Goal: Information Seeking & Learning: Learn about a topic

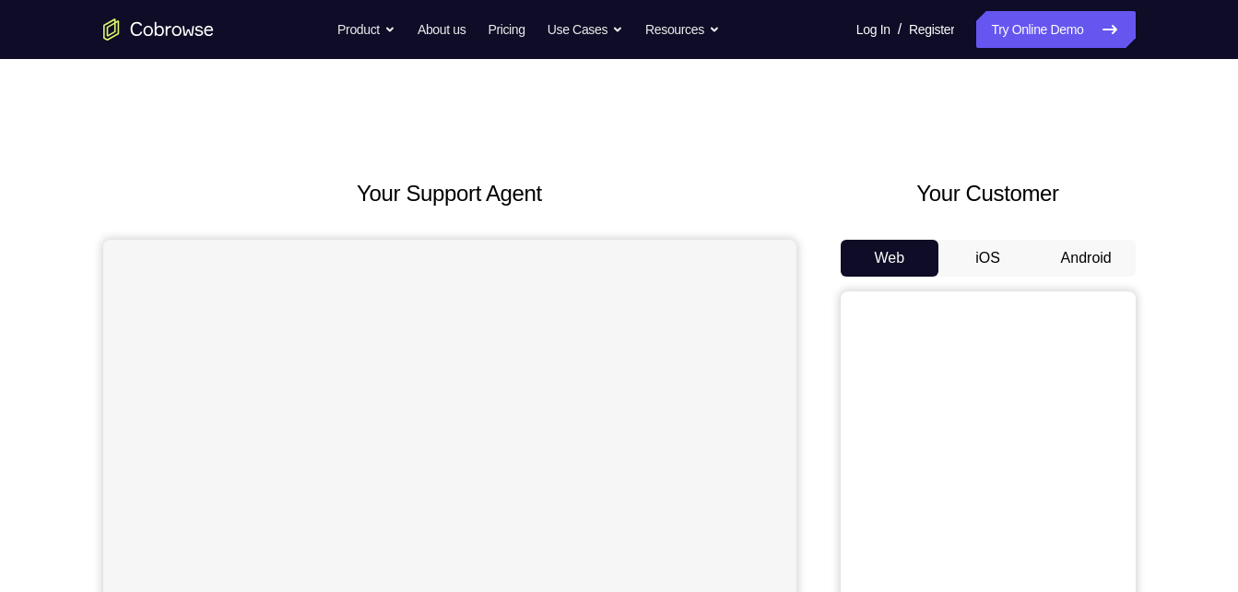
click at [1093, 249] on button "Android" at bounding box center [1086, 258] width 99 height 37
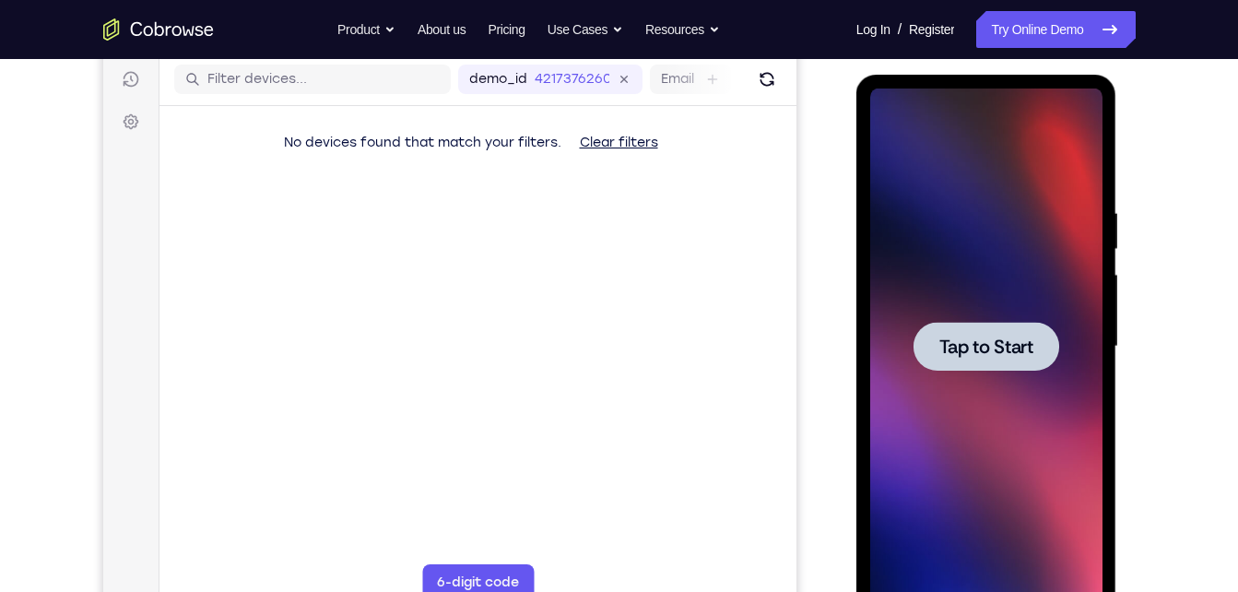
click at [1008, 337] on span "Tap to Start" at bounding box center [986, 346] width 94 height 18
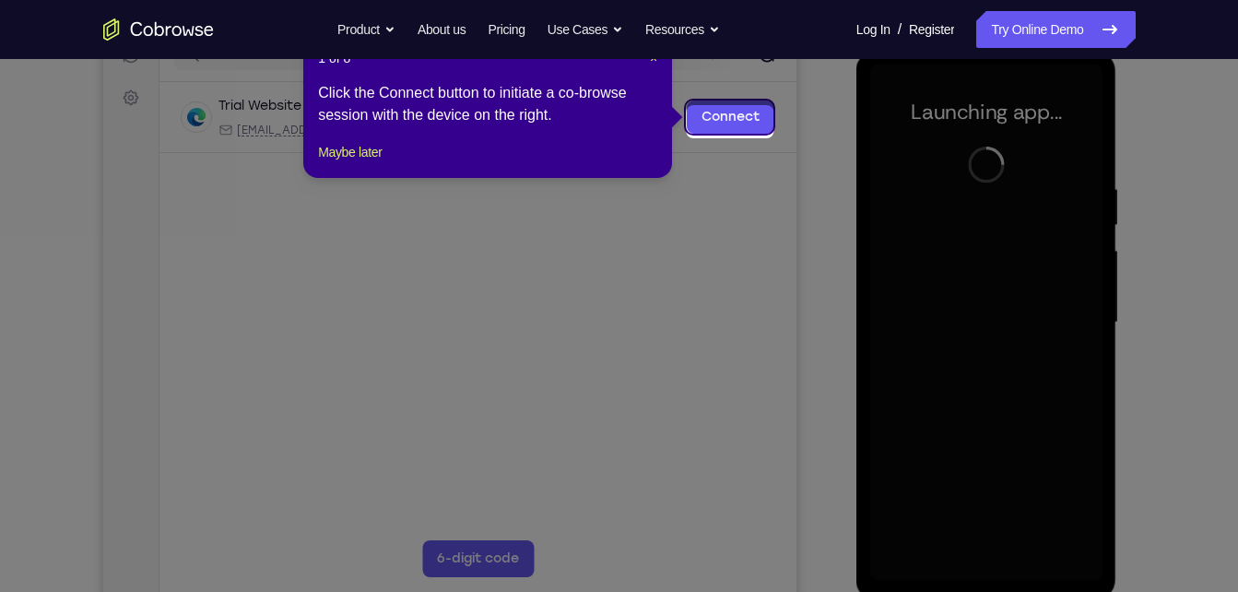
scroll to position [247, 0]
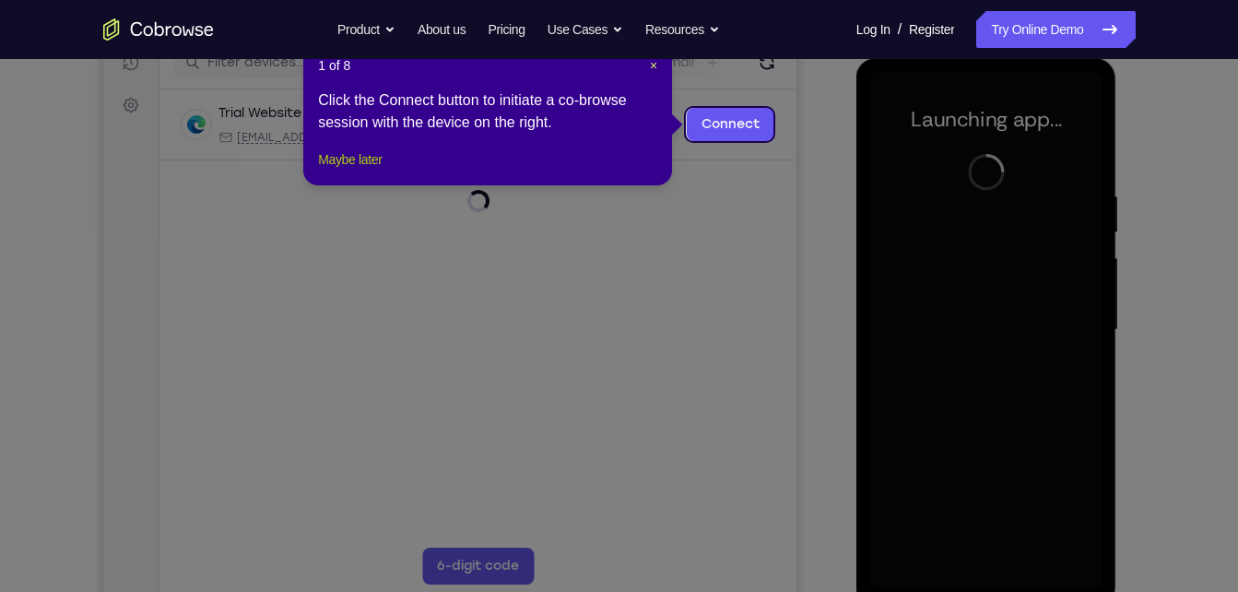
click at [382, 171] on button "Maybe later" at bounding box center [350, 159] width 64 height 22
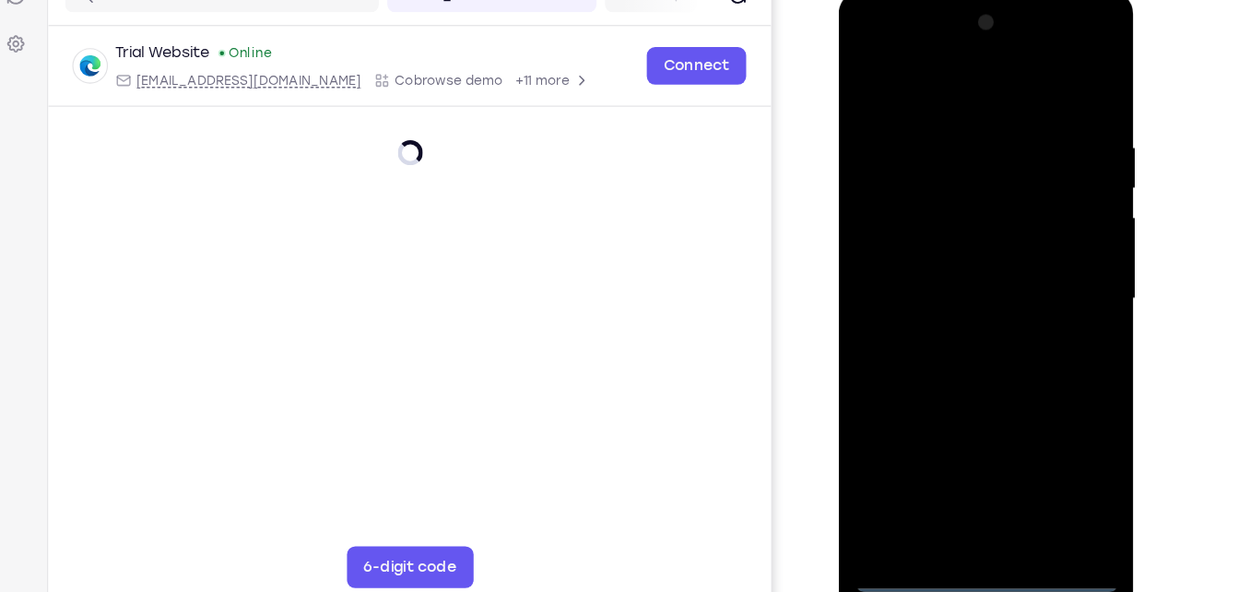
scroll to position [241, 0]
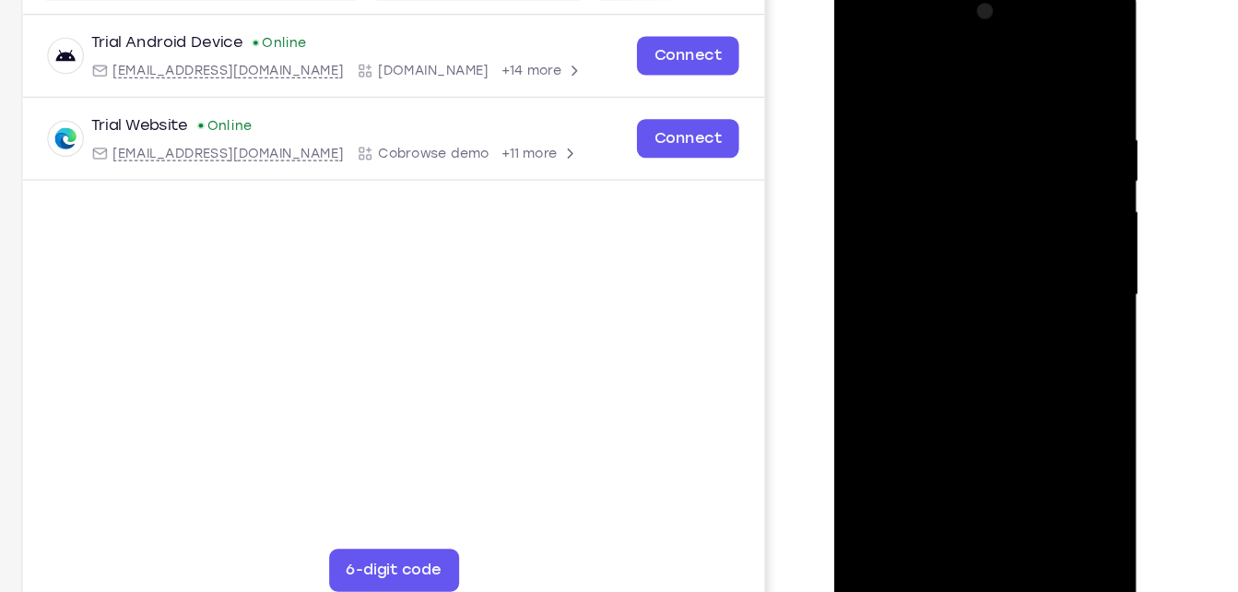
click at [967, 488] on div at bounding box center [964, 251] width 232 height 516
click at [961, 497] on div at bounding box center [964, 251] width 232 height 516
click at [1049, 422] on div at bounding box center [964, 251] width 232 height 516
click at [926, 73] on div at bounding box center [964, 251] width 232 height 516
click at [1048, 241] on div at bounding box center [964, 251] width 232 height 516
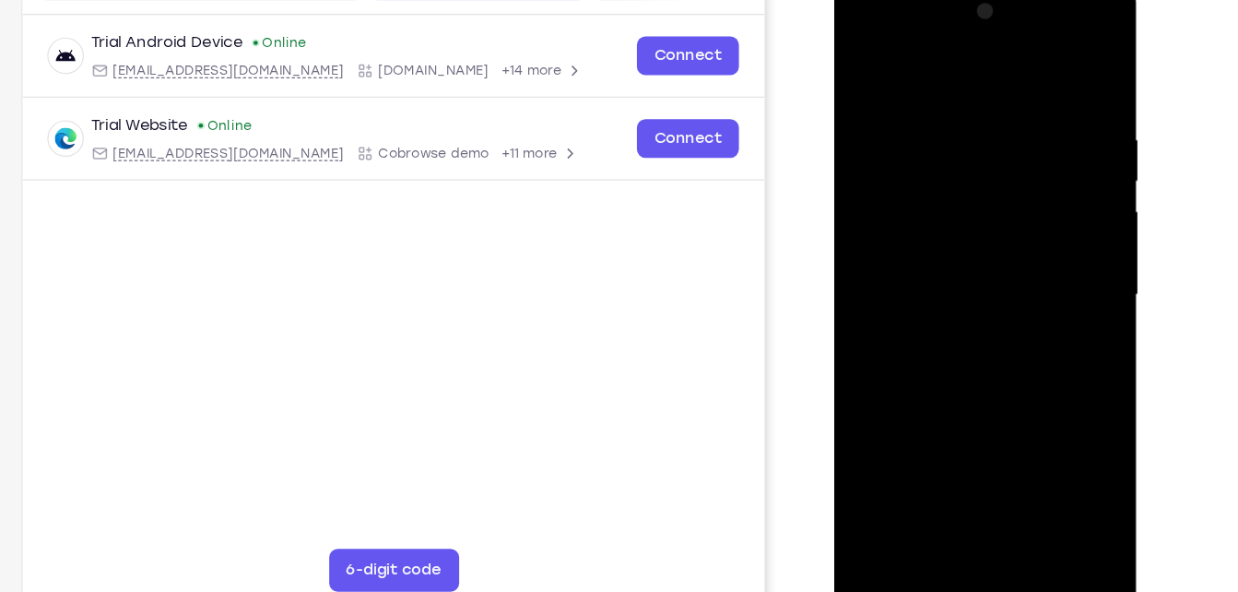
click at [946, 284] on div at bounding box center [964, 251] width 232 height 516
click at [950, 234] on div at bounding box center [964, 251] width 232 height 516
click at [950, 215] on div at bounding box center [964, 251] width 232 height 516
click at [953, 252] on div at bounding box center [964, 251] width 232 height 516
click at [956, 333] on div at bounding box center [964, 251] width 232 height 516
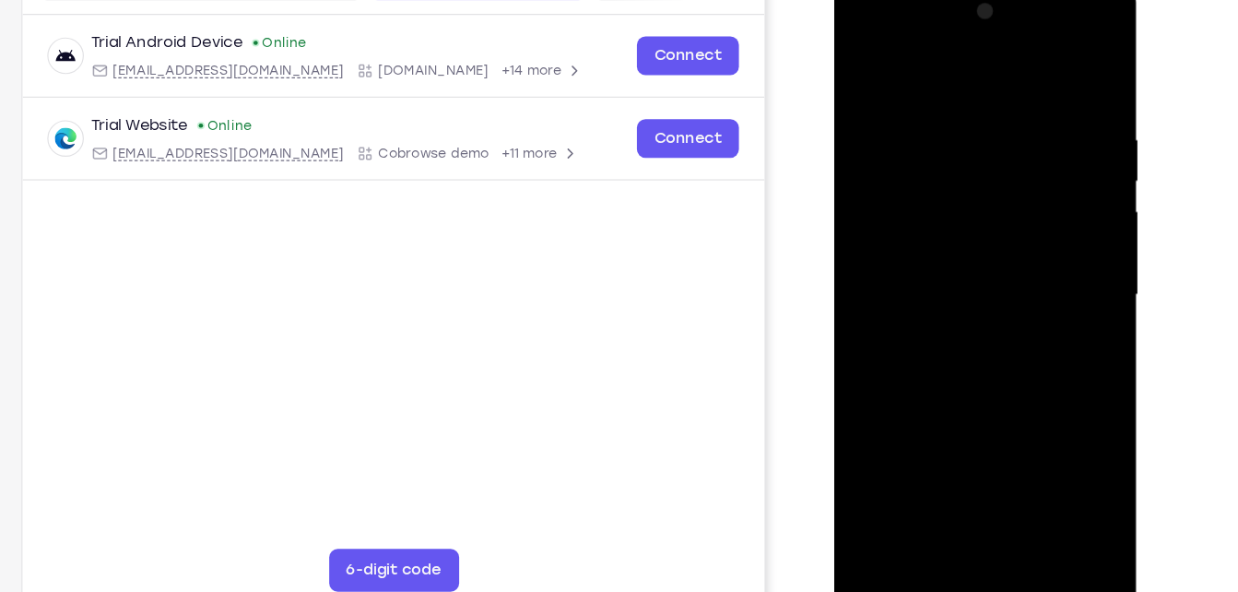
click at [1006, 464] on div at bounding box center [964, 251] width 232 height 516
click at [974, 350] on div at bounding box center [964, 251] width 232 height 516
click at [946, 259] on div at bounding box center [964, 251] width 232 height 516
click at [859, 72] on div at bounding box center [964, 251] width 232 height 516
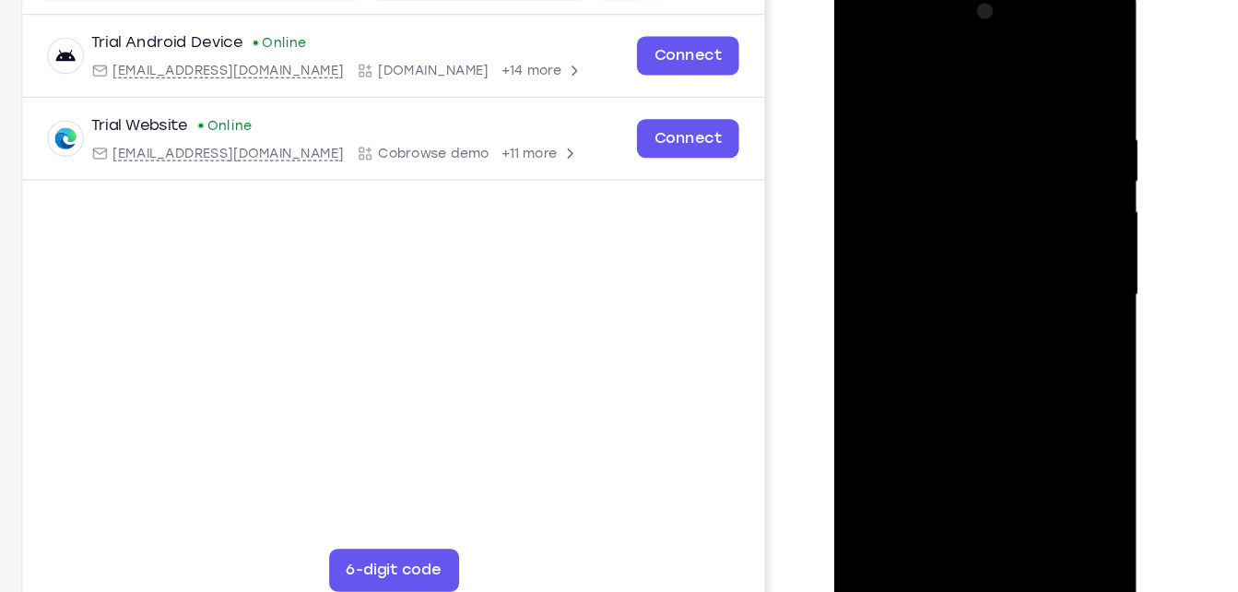
drag, startPoint x: 983, startPoint y: 353, endPoint x: 983, endPoint y: 270, distance: 83.0
click at [983, 270] on div at bounding box center [964, 251] width 232 height 516
drag, startPoint x: 971, startPoint y: 382, endPoint x: 977, endPoint y: 192, distance: 190.9
click at [977, 192] on div at bounding box center [964, 251] width 232 height 516
drag, startPoint x: 987, startPoint y: 383, endPoint x: 999, endPoint y: 194, distance: 189.3
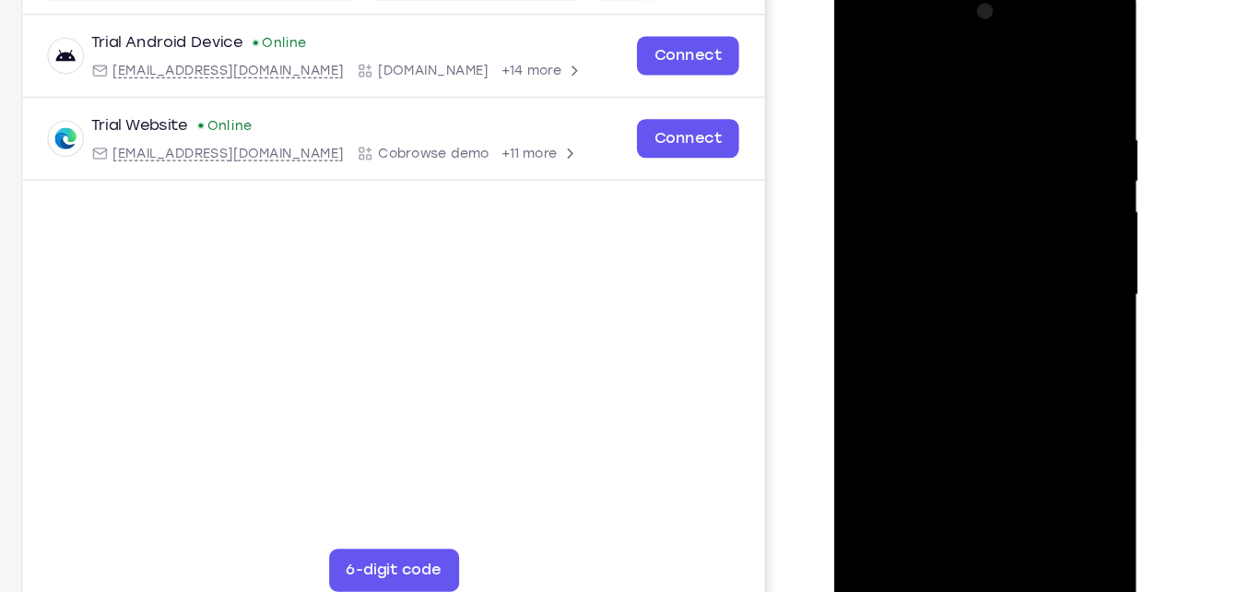
click at [999, 194] on div at bounding box center [964, 251] width 232 height 516
drag, startPoint x: 956, startPoint y: 359, endPoint x: 994, endPoint y: 124, distance: 238.2
click at [994, 124] on div at bounding box center [964, 251] width 232 height 516
drag, startPoint x: 956, startPoint y: 359, endPoint x: 967, endPoint y: 247, distance: 112.1
click at [967, 247] on div at bounding box center [964, 251] width 232 height 516
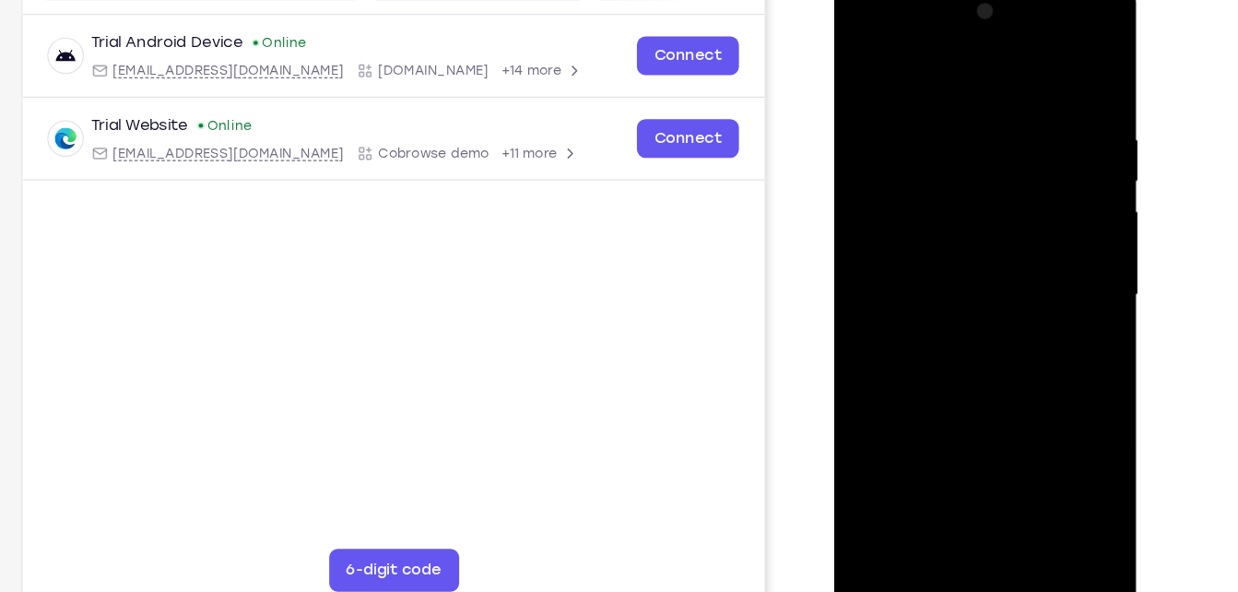
click at [1015, 460] on div at bounding box center [964, 251] width 232 height 516
click at [967, 247] on div at bounding box center [964, 251] width 232 height 516
click at [933, 299] on div at bounding box center [964, 251] width 232 height 516
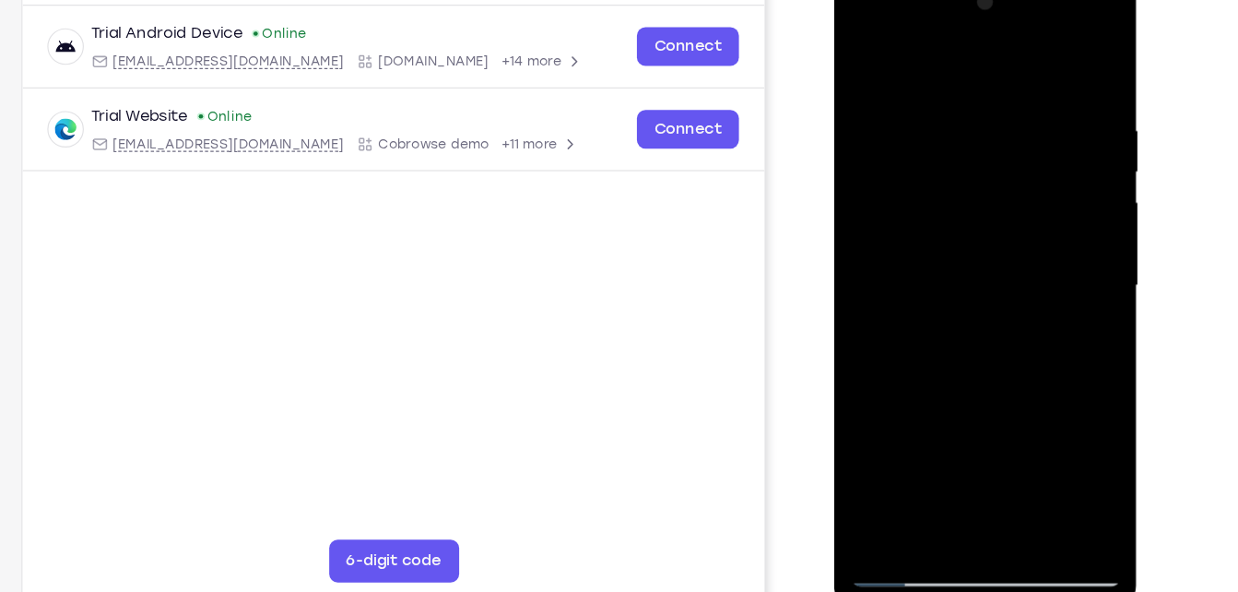
scroll to position [253, 0]
click at [857, 65] on div at bounding box center [964, 243] width 232 height 516
click at [934, 247] on div at bounding box center [964, 243] width 232 height 516
click at [989, 244] on div at bounding box center [964, 243] width 232 height 516
click at [947, 453] on div at bounding box center [964, 243] width 232 height 516
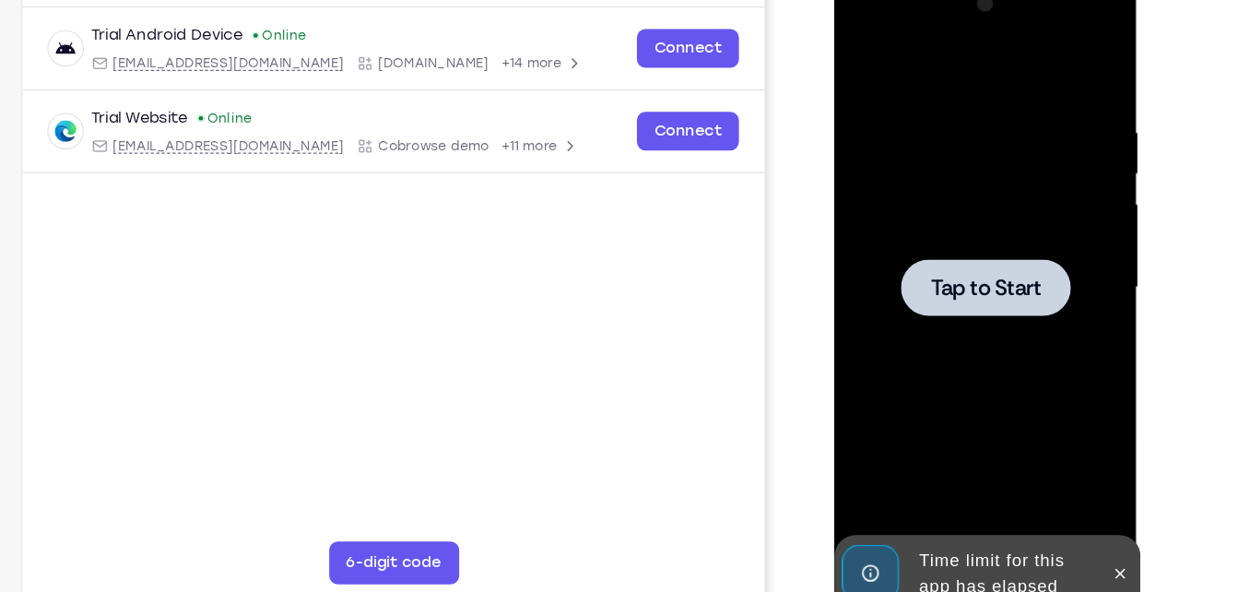
click at [980, 307] on div at bounding box center [964, 243] width 232 height 516
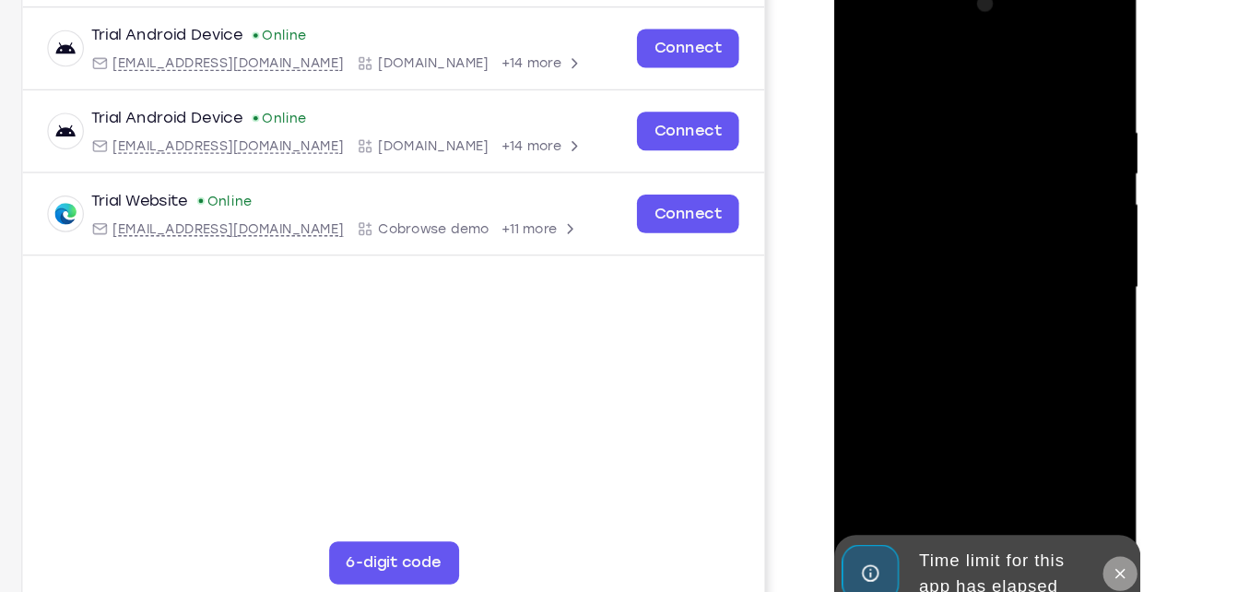
click at [1076, 482] on icon at bounding box center [1079, 488] width 15 height 15
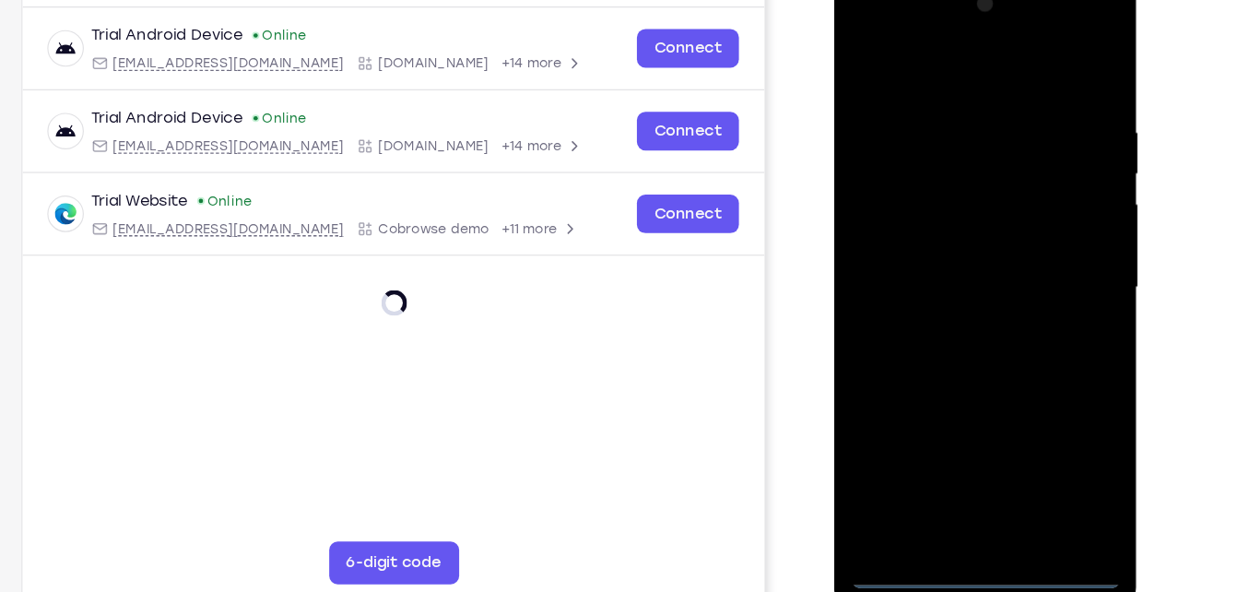
click at [970, 484] on div at bounding box center [964, 243] width 232 height 516
click at [1045, 393] on div at bounding box center [964, 243] width 232 height 516
click at [953, 50] on div at bounding box center [964, 243] width 232 height 516
click at [1037, 218] on div at bounding box center [964, 243] width 232 height 516
click at [935, 276] on div at bounding box center [964, 243] width 232 height 516
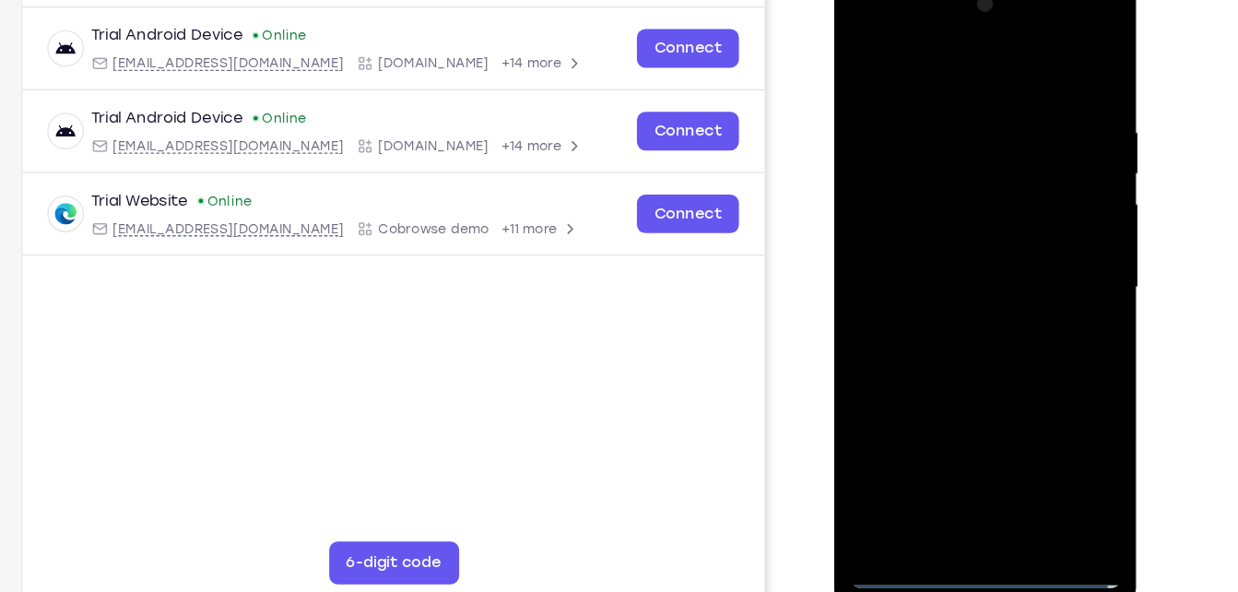
click at [921, 233] on div at bounding box center [964, 243] width 232 height 516
click at [911, 263] on div at bounding box center [964, 243] width 232 height 516
click at [905, 239] on div at bounding box center [964, 243] width 232 height 516
click at [967, 331] on div at bounding box center [964, 243] width 232 height 516
click at [1006, 453] on div at bounding box center [964, 243] width 232 height 516
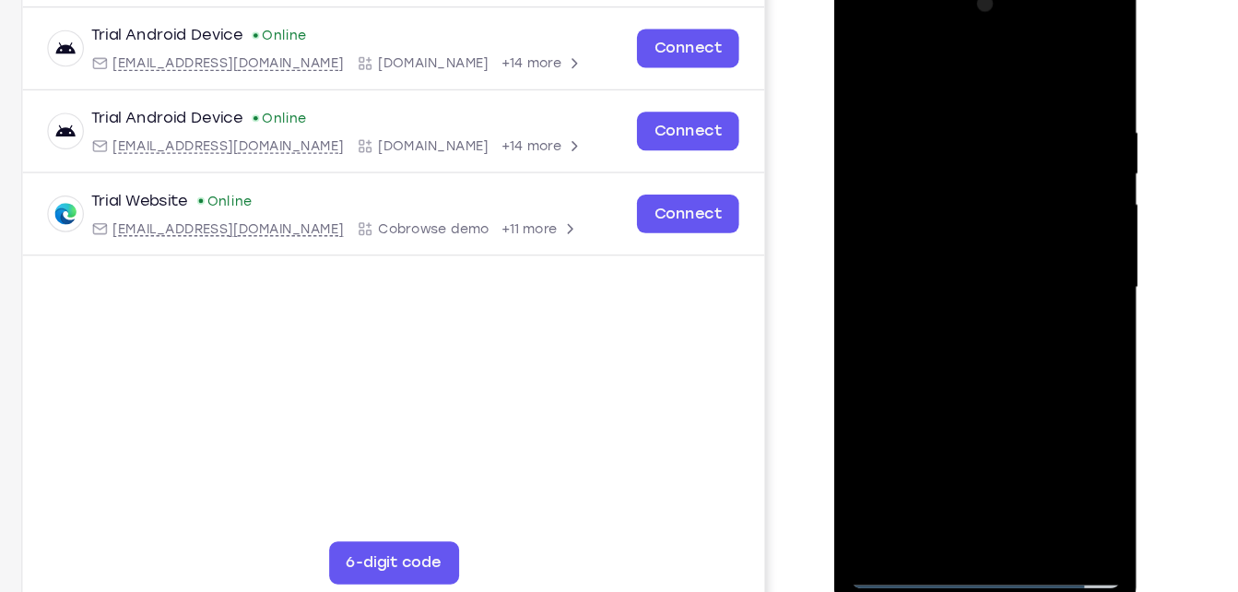
click at [967, 344] on div at bounding box center [964, 243] width 232 height 516
click at [949, 257] on div at bounding box center [964, 243] width 232 height 516
click at [1052, 419] on div at bounding box center [964, 243] width 232 height 516
click at [856, 60] on div at bounding box center [964, 243] width 232 height 516
click at [912, 251] on div at bounding box center [964, 243] width 232 height 516
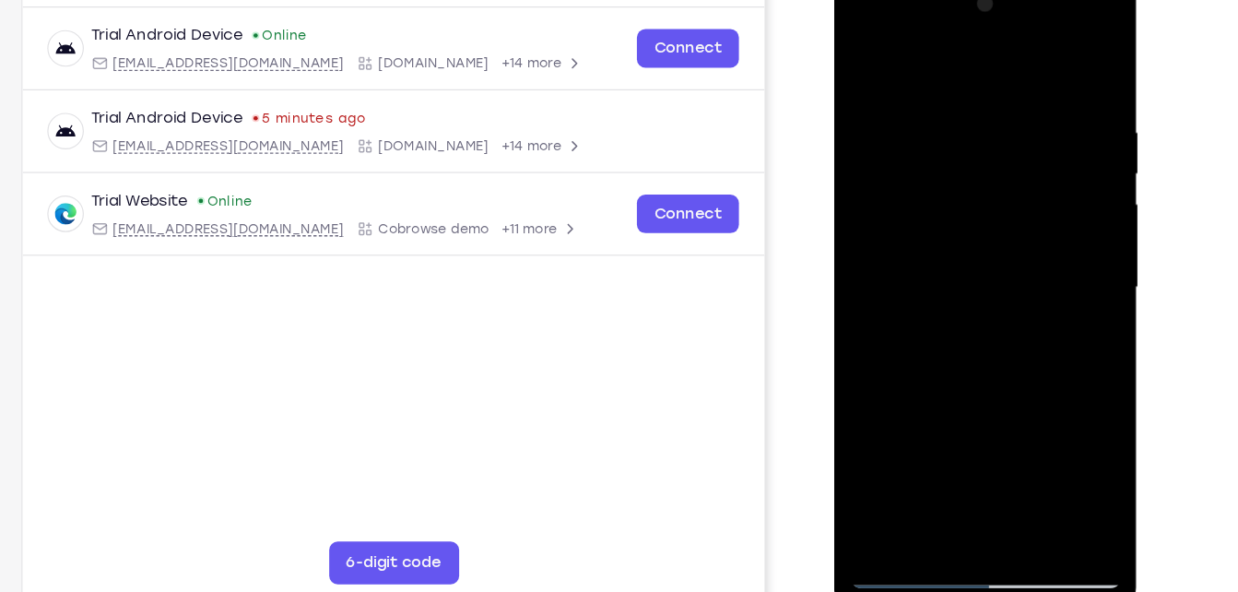
click at [943, 450] on div at bounding box center [964, 243] width 232 height 516
click at [862, 54] on div at bounding box center [964, 243] width 232 height 516
drag, startPoint x: 970, startPoint y: 300, endPoint x: 978, endPoint y: 167, distance: 133.0
click at [978, 167] on div at bounding box center [964, 243] width 232 height 516
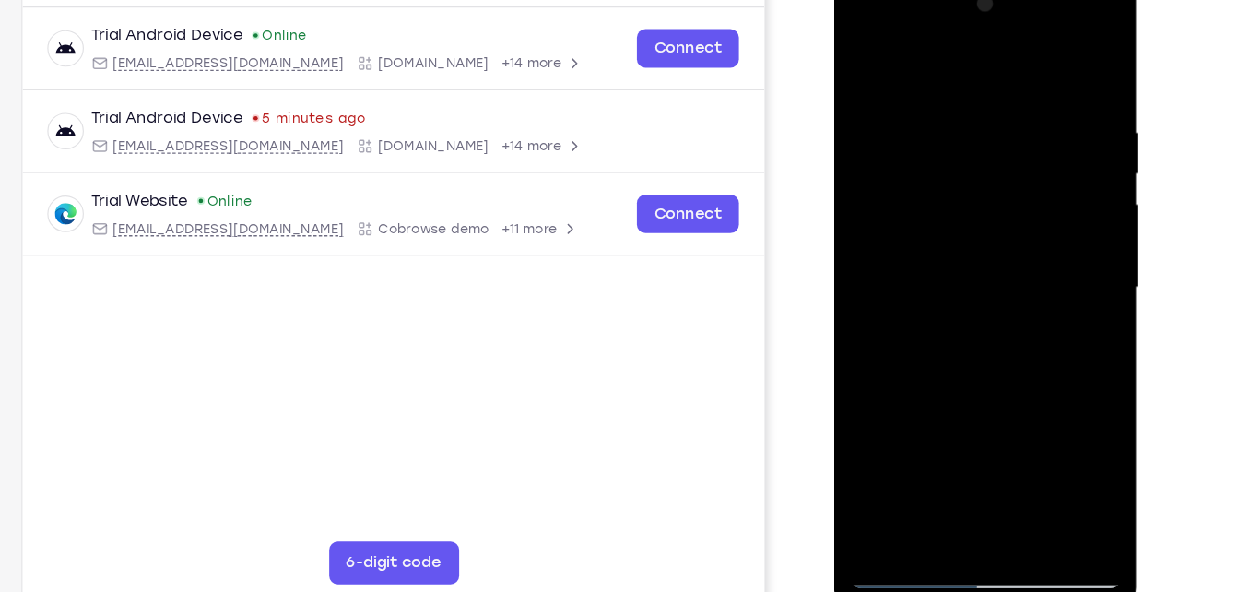
drag, startPoint x: 970, startPoint y: 372, endPoint x: 1001, endPoint y: 123, distance: 251.7
click at [1001, 123] on div at bounding box center [964, 243] width 232 height 516
drag, startPoint x: 963, startPoint y: 342, endPoint x: 993, endPoint y: 161, distance: 183.0
click at [993, 161] on div at bounding box center [964, 243] width 232 height 516
drag, startPoint x: 959, startPoint y: 380, endPoint x: 1001, endPoint y: 168, distance: 216.2
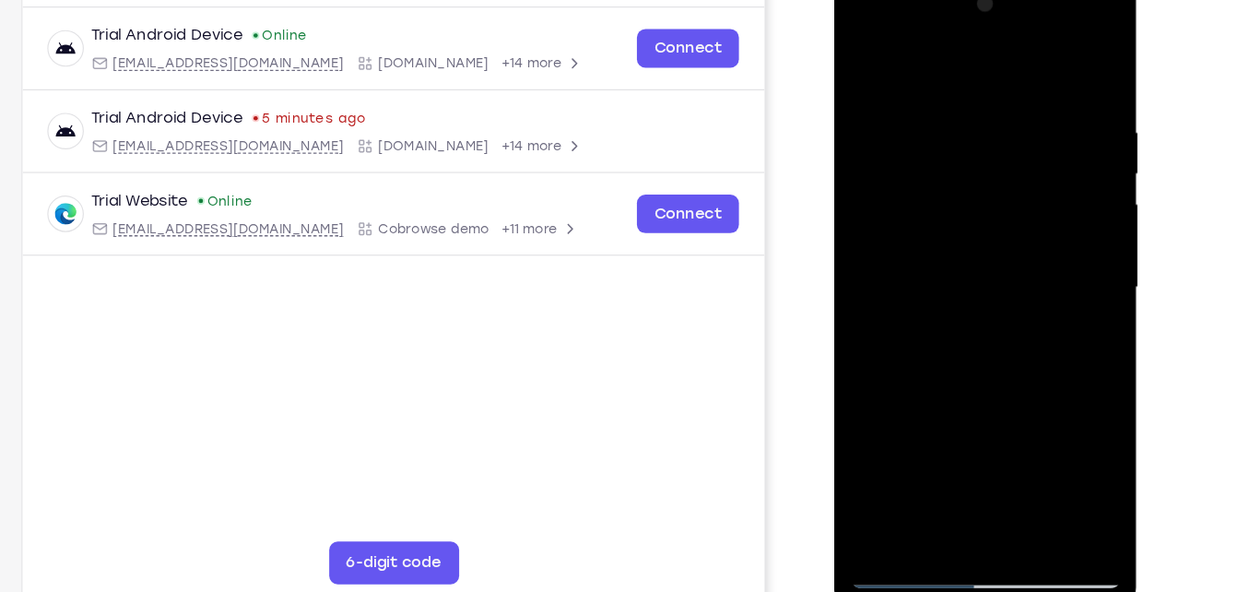
click at [1001, 168] on div at bounding box center [964, 243] width 232 height 516
drag, startPoint x: 989, startPoint y: 360, endPoint x: 1013, endPoint y: 203, distance: 159.4
click at [1013, 203] on div at bounding box center [964, 243] width 232 height 516
drag, startPoint x: 984, startPoint y: 349, endPoint x: 995, endPoint y: 291, distance: 59.1
click at [995, 291] on div at bounding box center [964, 243] width 232 height 516
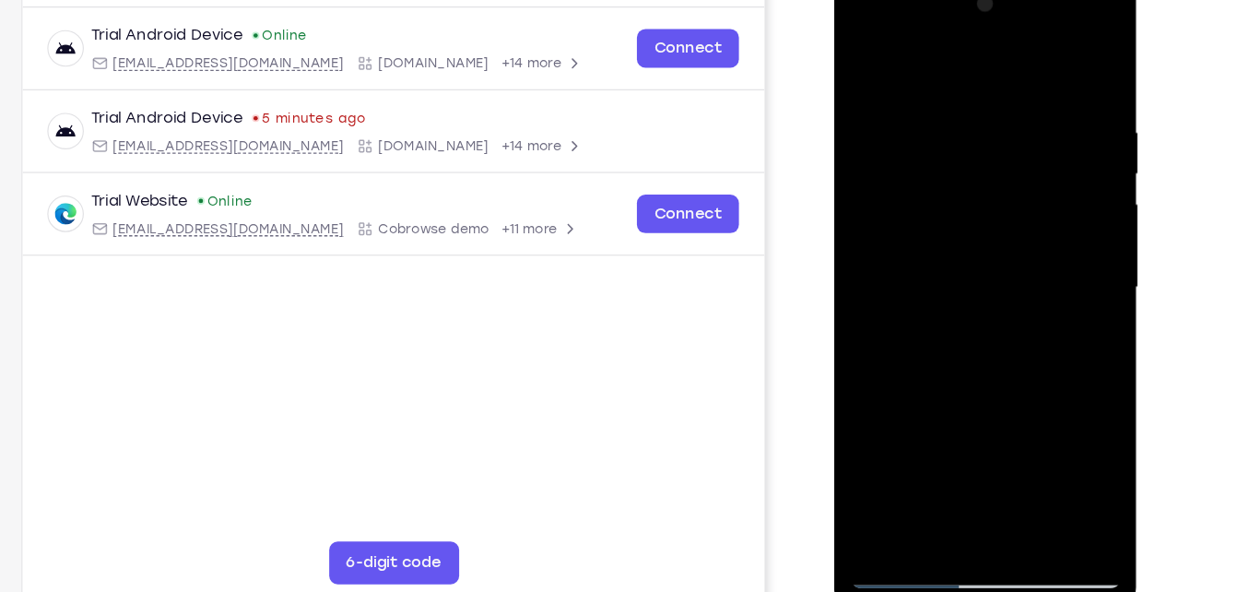
click at [888, 126] on div at bounding box center [964, 243] width 232 height 516
click at [1009, 462] on div at bounding box center [964, 243] width 232 height 516
click at [896, 482] on div at bounding box center [964, 243] width 232 height 516
drag, startPoint x: 938, startPoint y: 363, endPoint x: 982, endPoint y: 116, distance: 250.8
click at [982, 116] on div at bounding box center [964, 243] width 232 height 516
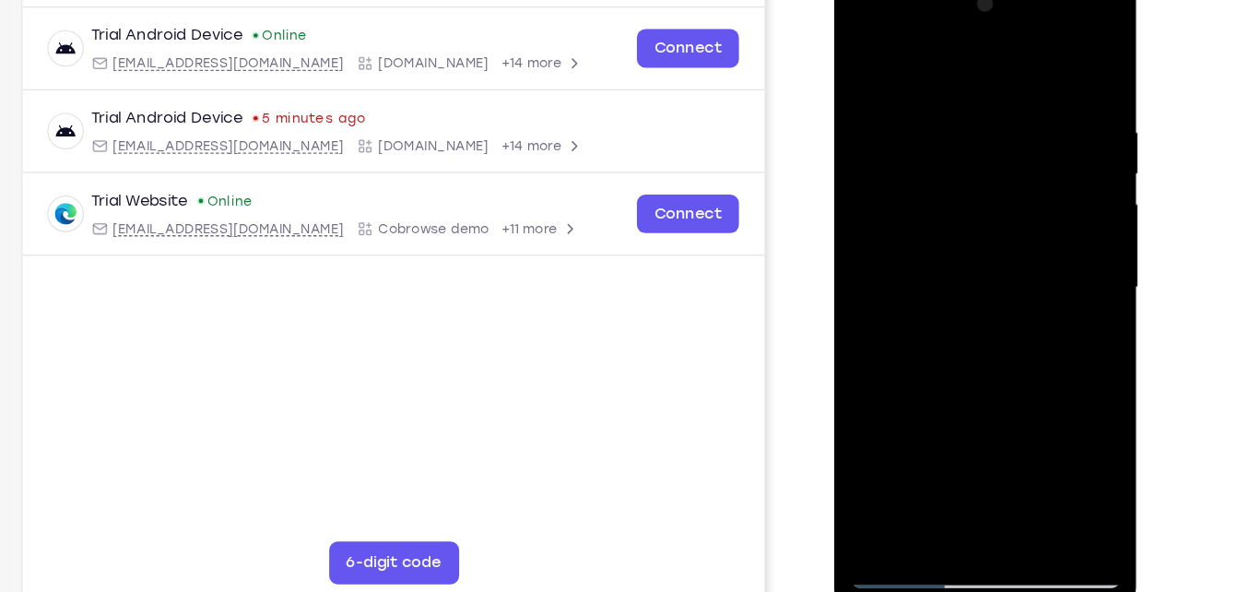
drag, startPoint x: 949, startPoint y: 295, endPoint x: 996, endPoint y: 55, distance: 244.2
click at [996, 55] on div at bounding box center [964, 243] width 232 height 516
drag, startPoint x: 1004, startPoint y: 325, endPoint x: 1010, endPoint y: 215, distance: 110.8
click at [1010, 215] on div at bounding box center [964, 243] width 232 height 516
drag, startPoint x: 981, startPoint y: 335, endPoint x: 995, endPoint y: 112, distance: 223.5
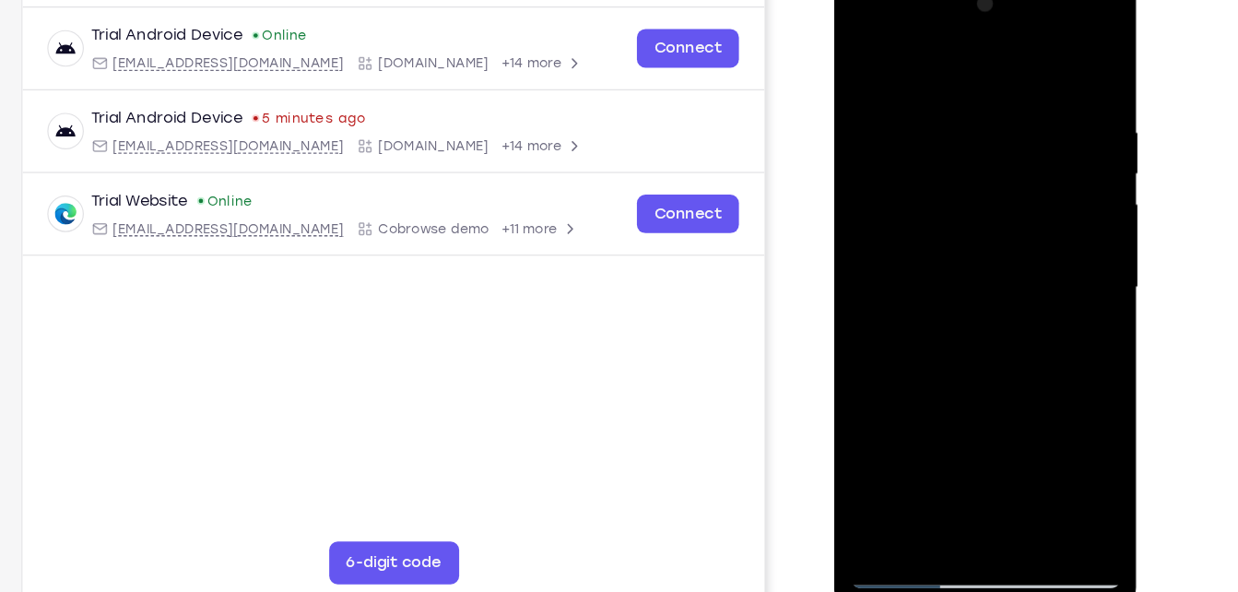
click at [995, 112] on div at bounding box center [964, 243] width 232 height 516
drag, startPoint x: 966, startPoint y: 303, endPoint x: 983, endPoint y: 100, distance: 203.5
click at [983, 100] on div at bounding box center [964, 243] width 232 height 516
drag, startPoint x: 978, startPoint y: 292, endPoint x: 995, endPoint y: 104, distance: 188.8
click at [995, 104] on div at bounding box center [964, 243] width 232 height 516
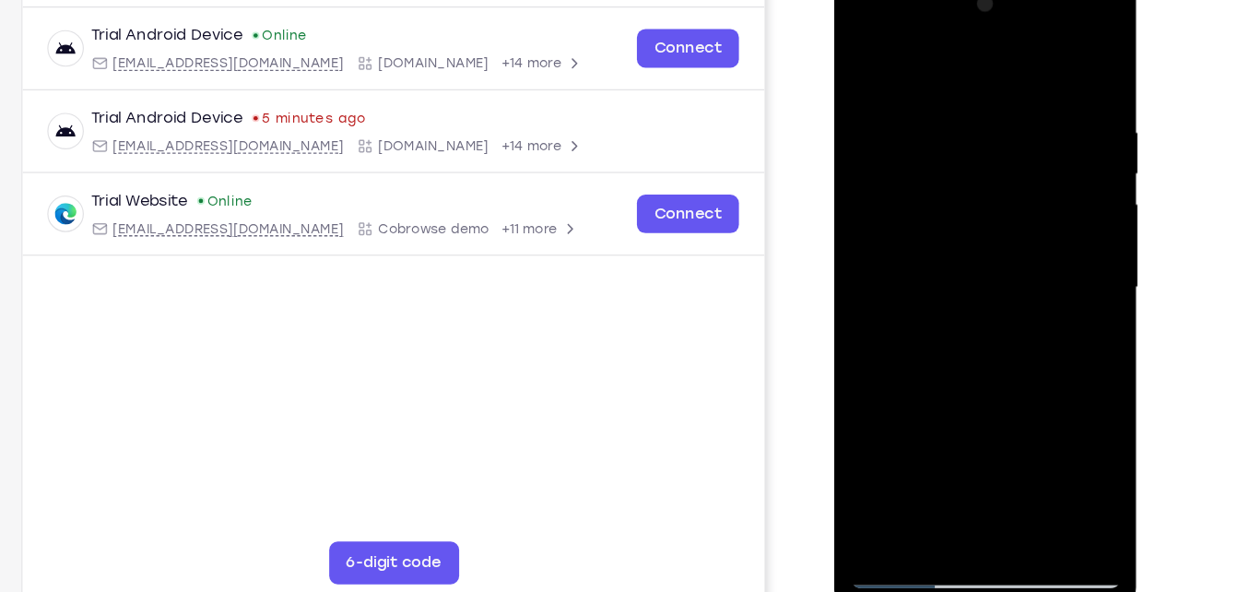
drag, startPoint x: 988, startPoint y: 324, endPoint x: 1004, endPoint y: 218, distance: 107.1
click at [1004, 218] on div at bounding box center [964, 243] width 232 height 516
drag, startPoint x: 995, startPoint y: 353, endPoint x: 1011, endPoint y: 159, distance: 195.1
click at [1011, 159] on div at bounding box center [964, 243] width 232 height 516
drag, startPoint x: 981, startPoint y: 337, endPoint x: 994, endPoint y: 259, distance: 79.6
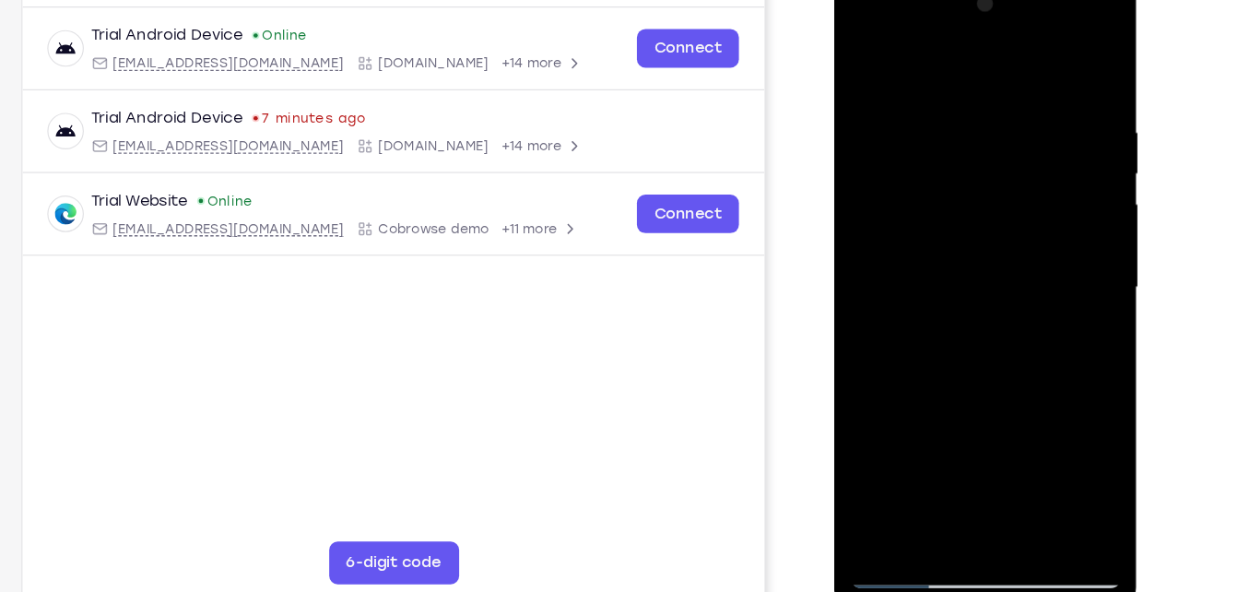
click at [994, 259] on div at bounding box center [964, 243] width 232 height 516
drag, startPoint x: 981, startPoint y: 365, endPoint x: 1006, endPoint y: 124, distance: 241.8
click at [1006, 124] on div at bounding box center [964, 243] width 232 height 516
drag, startPoint x: 975, startPoint y: 320, endPoint x: 1003, endPoint y: 93, distance: 228.4
click at [1003, 93] on div at bounding box center [964, 243] width 232 height 516
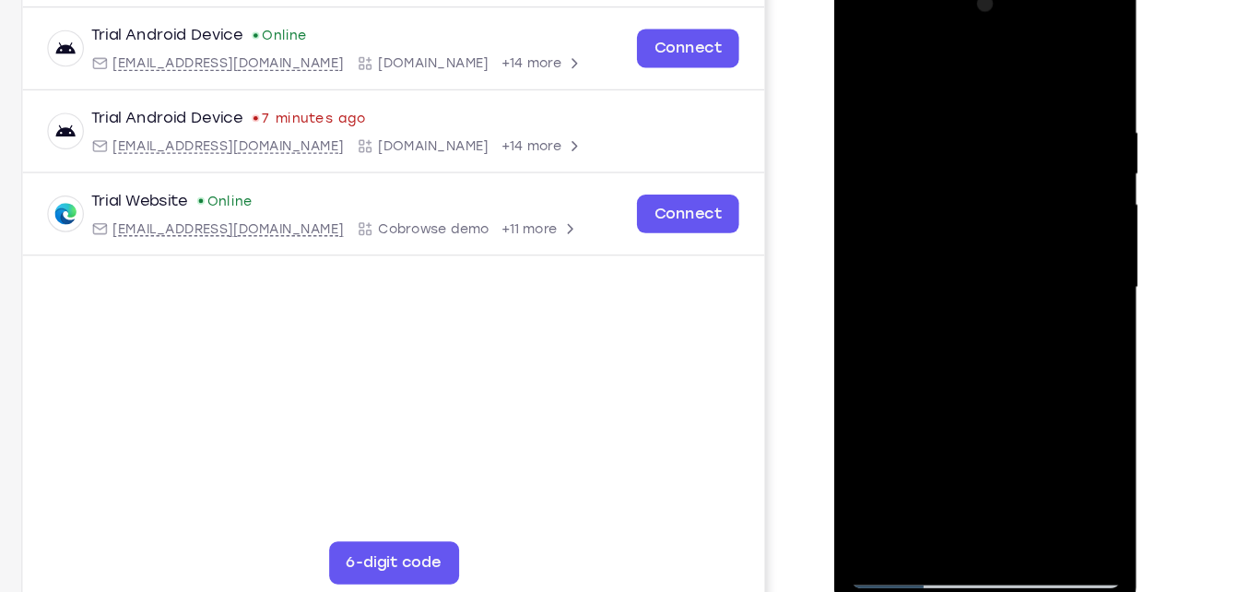
drag, startPoint x: 964, startPoint y: 320, endPoint x: 996, endPoint y: 103, distance: 219.0
click at [996, 103] on div at bounding box center [964, 243] width 232 height 516
drag, startPoint x: 994, startPoint y: 158, endPoint x: 997, endPoint y: 145, distance: 13.2
click at [997, 145] on div at bounding box center [964, 243] width 232 height 516
drag, startPoint x: 971, startPoint y: 317, endPoint x: 995, endPoint y: 149, distance: 169.6
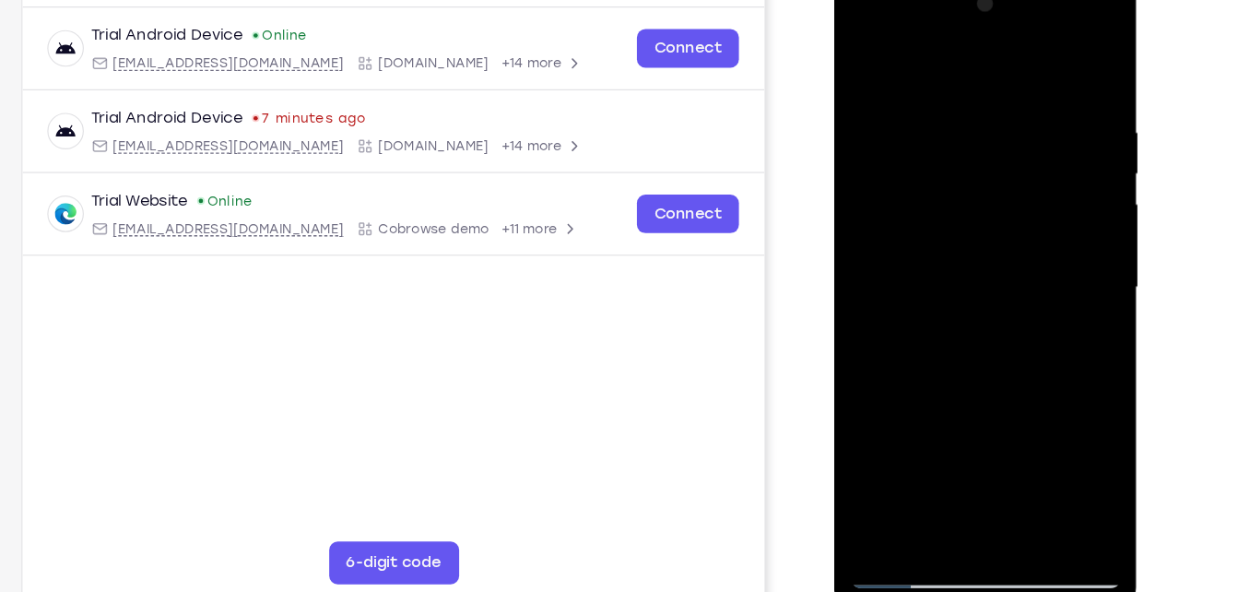
click at [995, 149] on div at bounding box center [964, 243] width 232 height 516
drag, startPoint x: 978, startPoint y: 339, endPoint x: 1007, endPoint y: 155, distance: 186.7
click at [1007, 155] on div at bounding box center [964, 243] width 232 height 516
drag, startPoint x: 983, startPoint y: 309, endPoint x: 1016, endPoint y: 77, distance: 233.6
click at [1016, 77] on div at bounding box center [964, 243] width 232 height 516
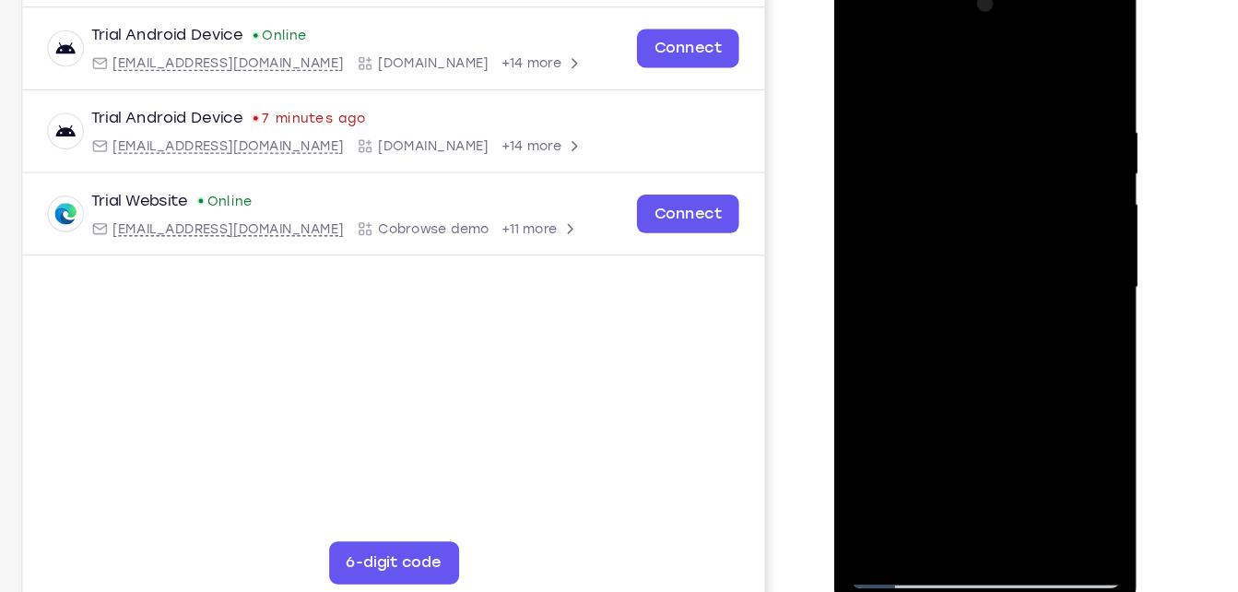
drag, startPoint x: 984, startPoint y: 300, endPoint x: 989, endPoint y: 288, distance: 12.8
click at [989, 288] on div at bounding box center [964, 243] width 232 height 516
click at [864, 315] on div at bounding box center [964, 243] width 232 height 516
drag, startPoint x: 1017, startPoint y: 394, endPoint x: 1022, endPoint y: 240, distance: 154.9
click at [1022, 240] on div at bounding box center [964, 243] width 232 height 516
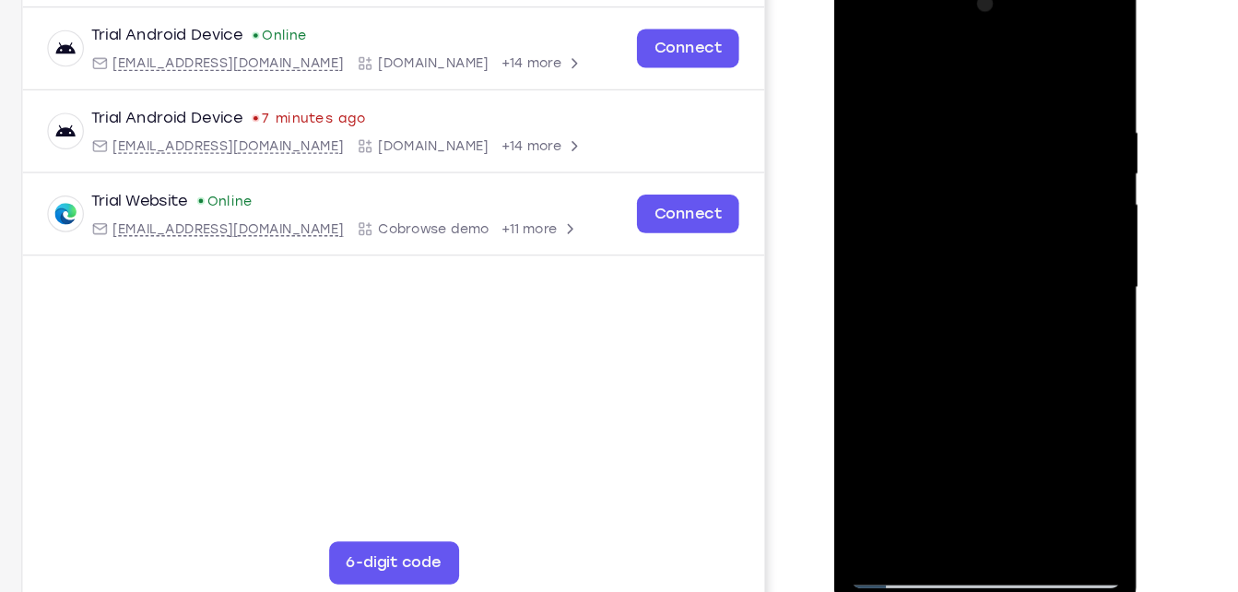
drag, startPoint x: 988, startPoint y: 388, endPoint x: 1006, endPoint y: 178, distance: 210.9
click at [1006, 178] on div at bounding box center [964, 243] width 232 height 516
drag, startPoint x: 981, startPoint y: 338, endPoint x: 1019, endPoint y: 192, distance: 151.6
click at [1019, 192] on div at bounding box center [964, 243] width 232 height 516
drag, startPoint x: 985, startPoint y: 382, endPoint x: 1014, endPoint y: 169, distance: 214.8
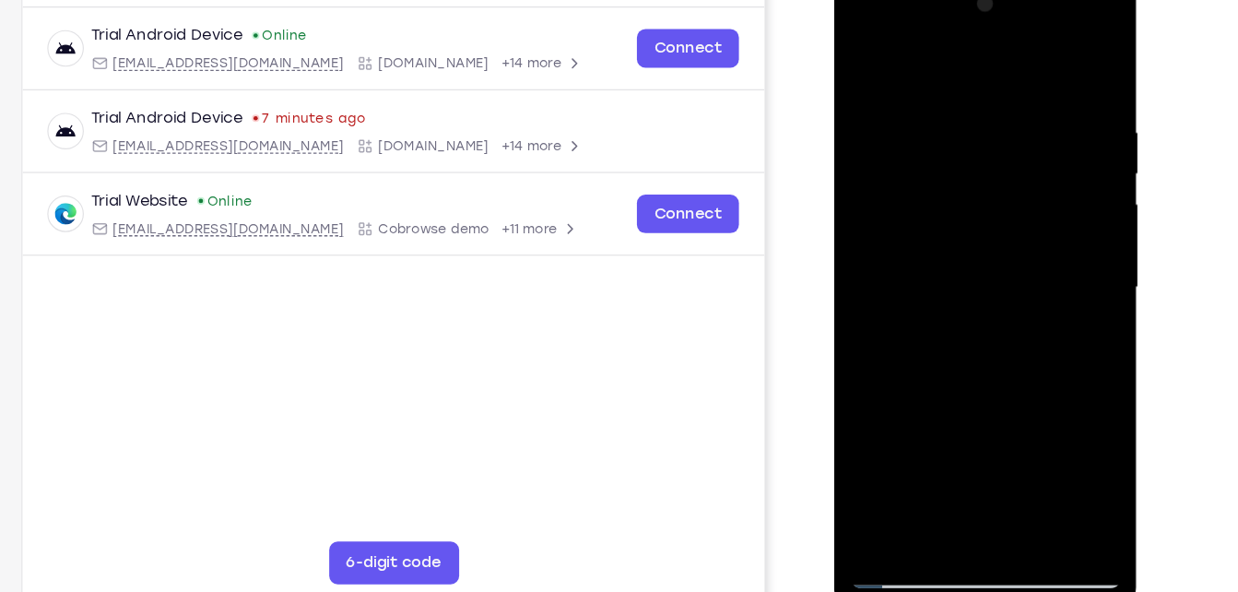
click at [1014, 169] on div at bounding box center [964, 243] width 232 height 516
drag, startPoint x: 968, startPoint y: 396, endPoint x: 977, endPoint y: 328, distance: 68.8
click at [977, 328] on div at bounding box center [964, 243] width 232 height 516
drag, startPoint x: 992, startPoint y: 409, endPoint x: 1007, endPoint y: 312, distance: 98.9
click at [1007, 312] on div at bounding box center [964, 243] width 232 height 516
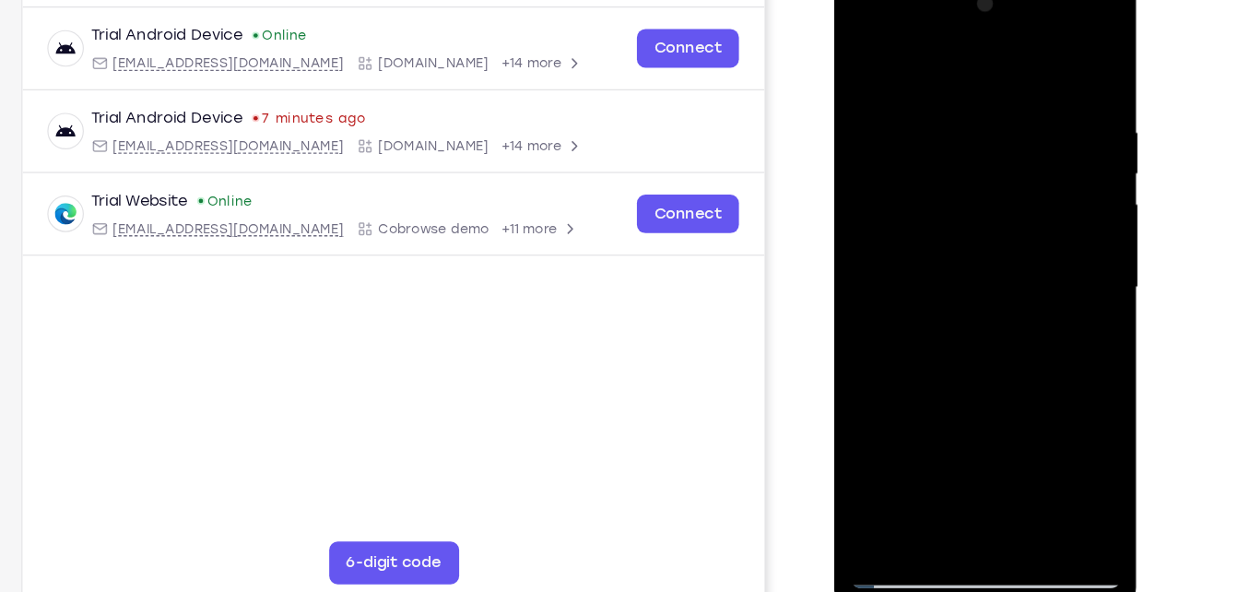
drag, startPoint x: 938, startPoint y: 394, endPoint x: 976, endPoint y: 181, distance: 216.2
click at [976, 181] on div at bounding box center [964, 243] width 232 height 516
drag, startPoint x: 948, startPoint y: 360, endPoint x: 994, endPoint y: 159, distance: 206.1
click at [994, 159] on div at bounding box center [964, 243] width 232 height 516
drag, startPoint x: 956, startPoint y: 376, endPoint x: 1011, endPoint y: 147, distance: 236.1
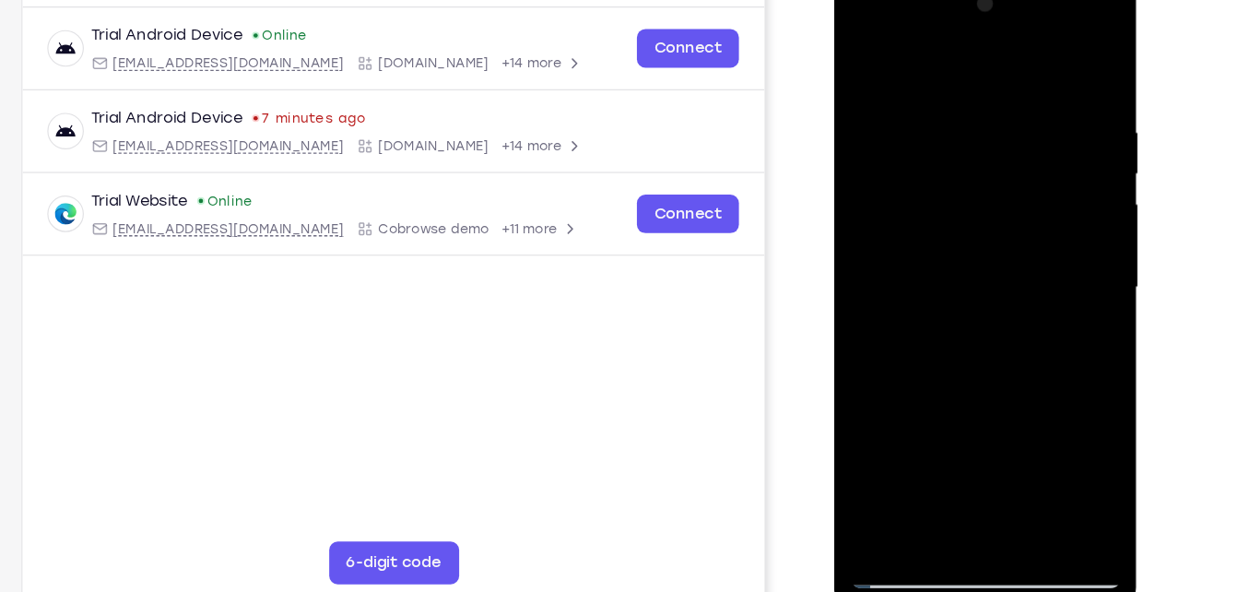
click at [1011, 147] on div at bounding box center [964, 243] width 232 height 516
drag, startPoint x: 961, startPoint y: 401, endPoint x: 989, endPoint y: 203, distance: 200.1
click at [989, 203] on div at bounding box center [964, 243] width 232 height 516
drag, startPoint x: 952, startPoint y: 417, endPoint x: 1001, endPoint y: 160, distance: 260.8
click at [1001, 160] on div at bounding box center [964, 243] width 232 height 516
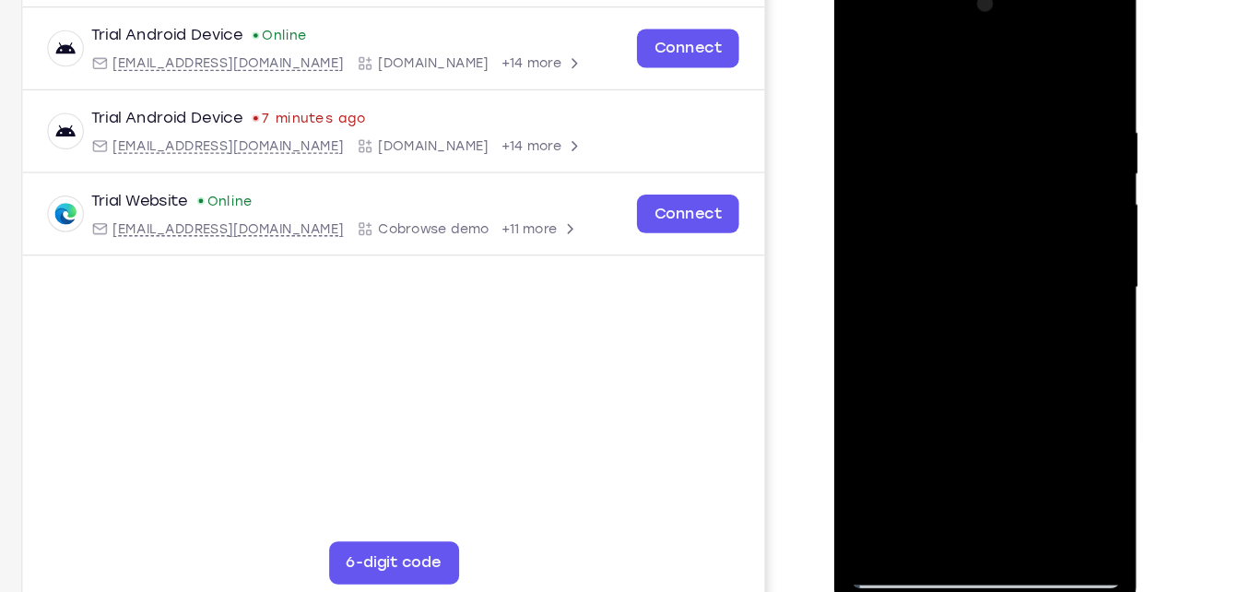
drag, startPoint x: 967, startPoint y: 404, endPoint x: 978, endPoint y: 222, distance: 181.9
click at [978, 222] on div at bounding box center [964, 243] width 232 height 516
drag, startPoint x: 945, startPoint y: 368, endPoint x: 983, endPoint y: 186, distance: 185.5
click at [983, 186] on div at bounding box center [964, 243] width 232 height 516
drag, startPoint x: 934, startPoint y: 388, endPoint x: 975, endPoint y: 197, distance: 195.2
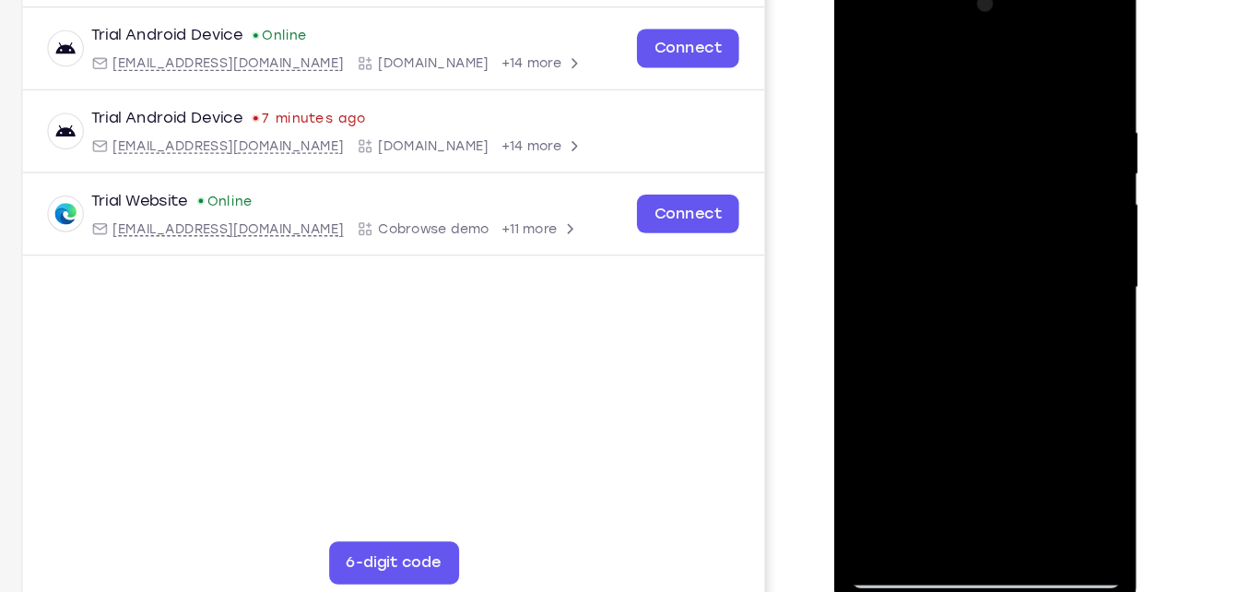
click at [975, 197] on div at bounding box center [964, 243] width 232 height 516
